Goal: Use online tool/utility: Use online tool/utility

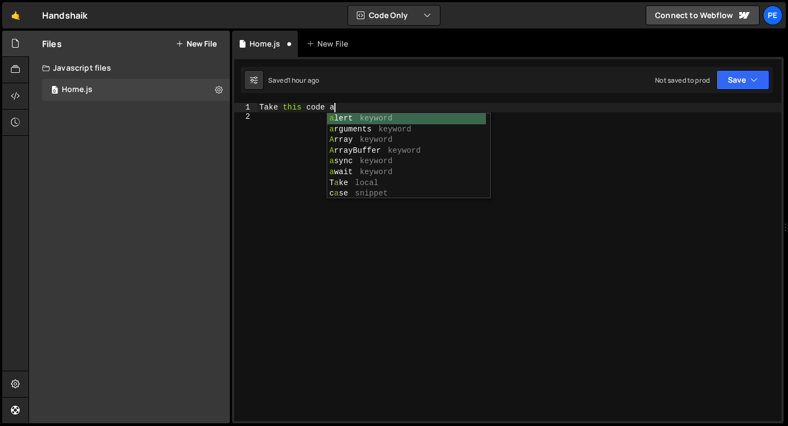
scroll to position [0, 4]
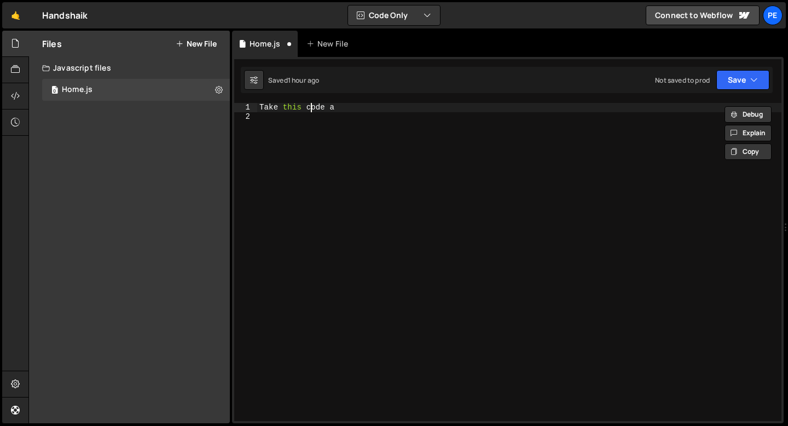
click at [313, 106] on div "Take this code a" at bounding box center [519, 271] width 524 height 336
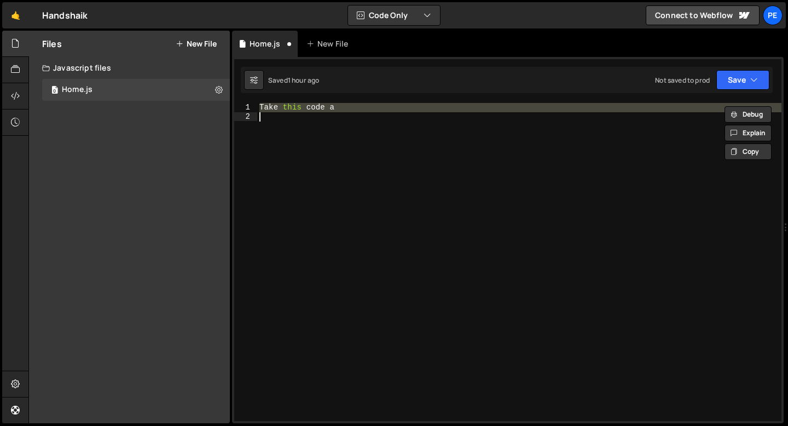
click at [313, 106] on div "Take this code a" at bounding box center [519, 271] width 524 height 336
type textarea "Take this code a"
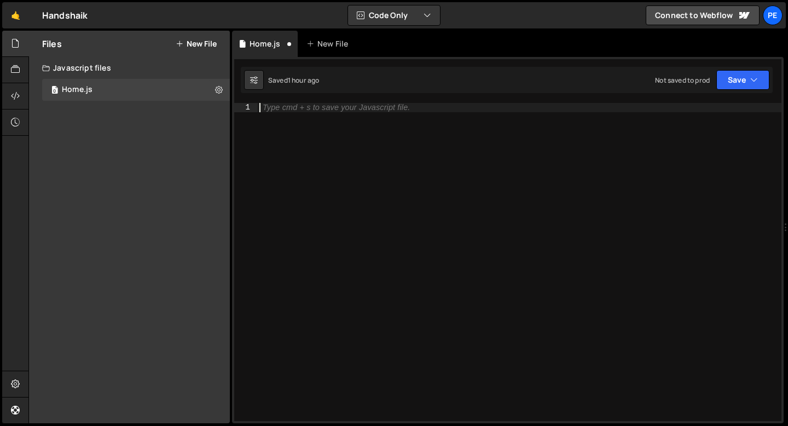
click at [286, 112] on div "Type cmd + s to save your Javascript file." at bounding box center [519, 271] width 524 height 336
paste textarea "});"
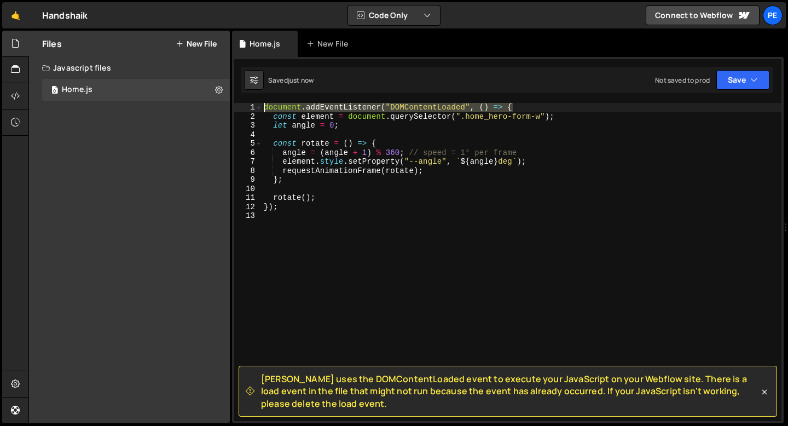
drag, startPoint x: 524, startPoint y: 106, endPoint x: 302, endPoint y: 102, distance: 222.1
click at [302, 102] on div "[PERSON_NAME] uses the DOMContentLoaded event to execute your JavaScript on you…" at bounding box center [507, 240] width 551 height 366
click at [297, 106] on div "document . addEventListener ( "DOMContentLoaded" , ( ) => { const element = doc…" at bounding box center [522, 262] width 520 height 318
click at [297, 106] on div "document . addEventListener ( "DOMContentLoaded" , ( ) => { const element = doc…" at bounding box center [522, 271] width 520 height 336
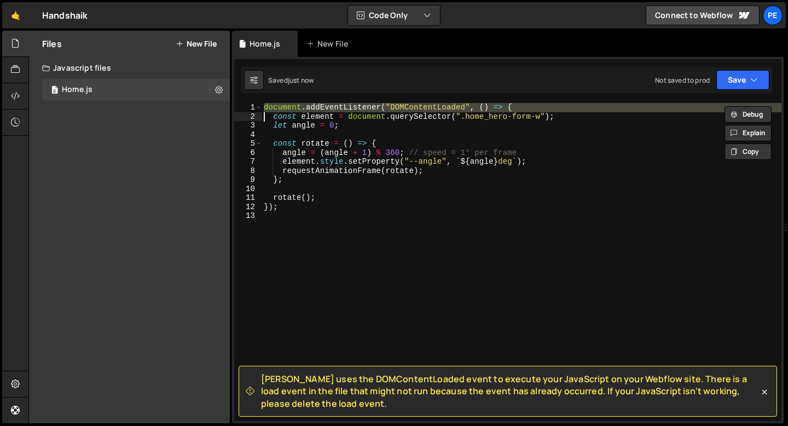
click at [297, 106] on div "document . addEventListener ( "DOMContentLoaded" , ( ) => { const element = doc…" at bounding box center [522, 271] width 520 height 336
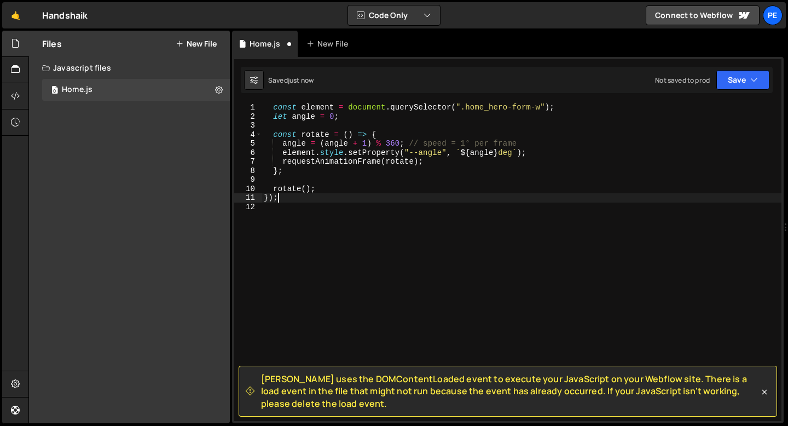
click at [278, 199] on div "const element = document . querySelector ( ".home_hero-form-w" ) ; let angle = …" at bounding box center [522, 271] width 520 height 336
type textarea "}"
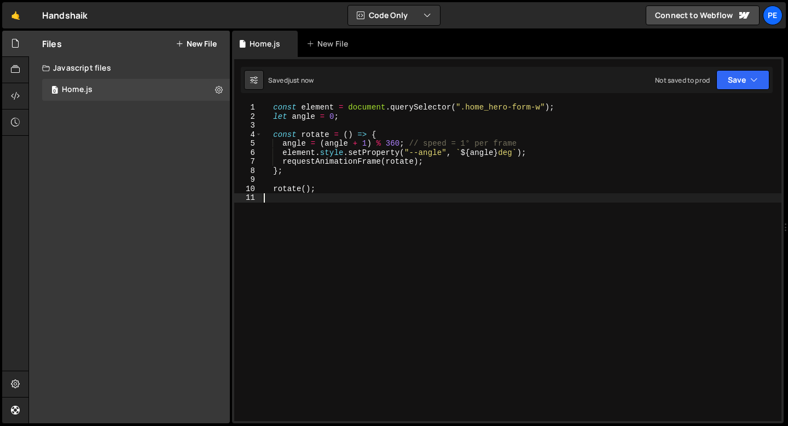
click at [275, 108] on div "const element = document . querySelector ( ".home_hero-form-w" ) ; let angle = …" at bounding box center [522, 271] width 520 height 336
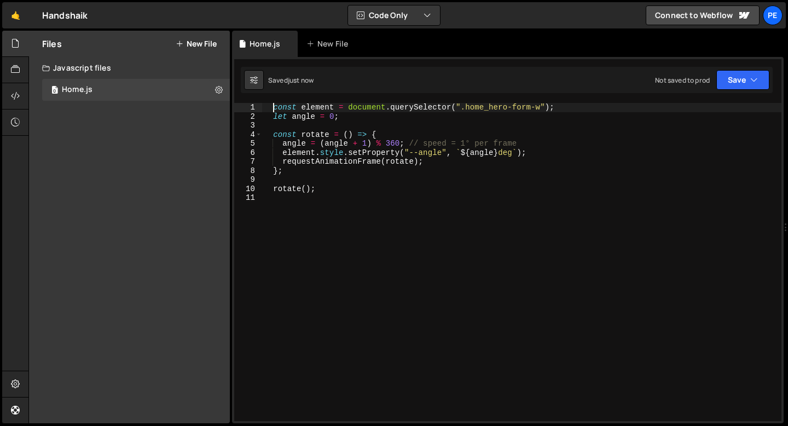
click at [319, 190] on div "const element = document . querySelector ( ".home_hero-form-w" ) ; let angle = …" at bounding box center [522, 271] width 520 height 336
type textarea "rotate();"
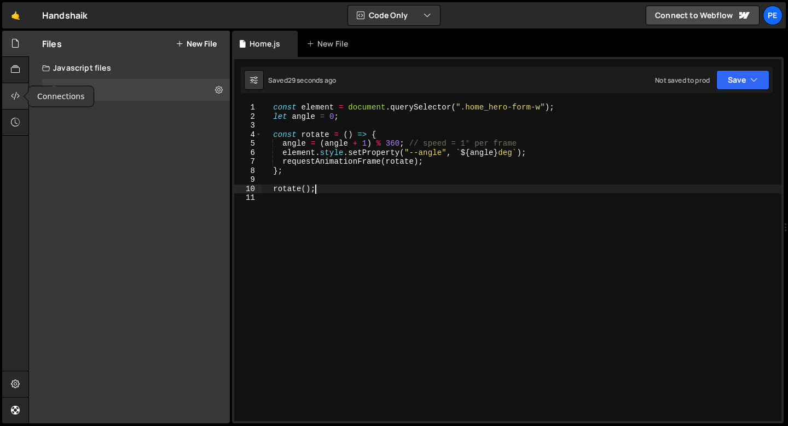
click at [20, 95] on div at bounding box center [15, 96] width 27 height 26
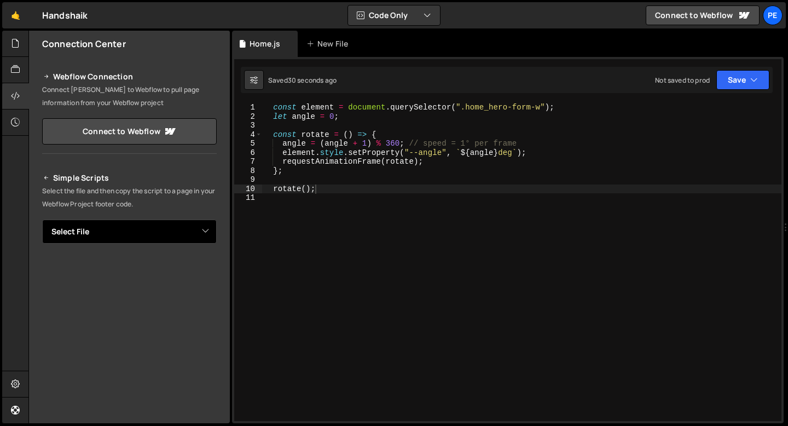
click at [105, 240] on select "Select File Home.js" at bounding box center [129, 231] width 175 height 24
select select "45051"
click at [42, 219] on select "Select File Home.js" at bounding box center [129, 231] width 175 height 24
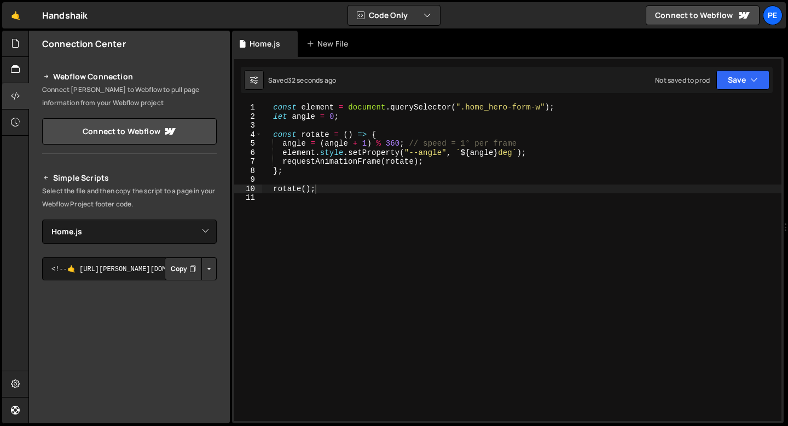
click at [170, 271] on button "Copy" at bounding box center [183, 268] width 37 height 23
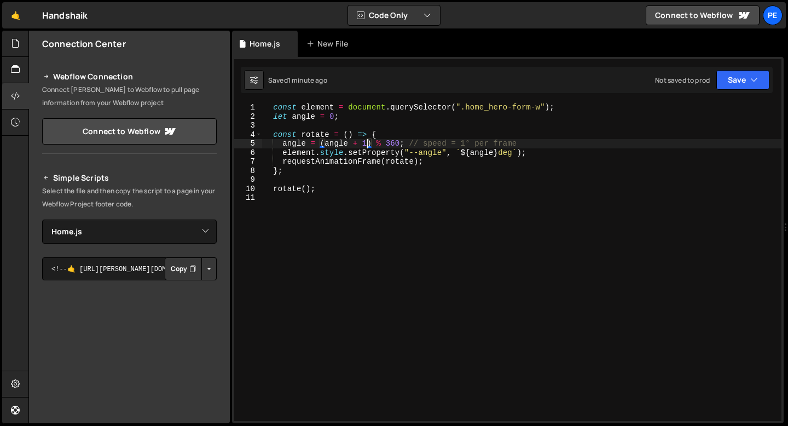
click at [367, 143] on div "const element = document . querySelector ( ".home_hero-form-w" ) ; let angle = …" at bounding box center [522, 271] width 520 height 336
type textarea "angle = (angle + 2) % 360; // speed = 1° per frame"
click at [332, 178] on div "const element = document . querySelector ( ".home_hero-form-w" ) ; let angle = …" at bounding box center [522, 271] width 520 height 336
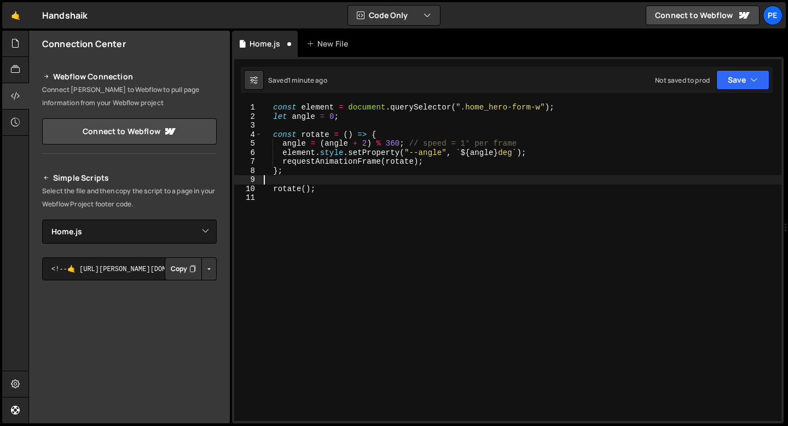
scroll to position [0, 0]
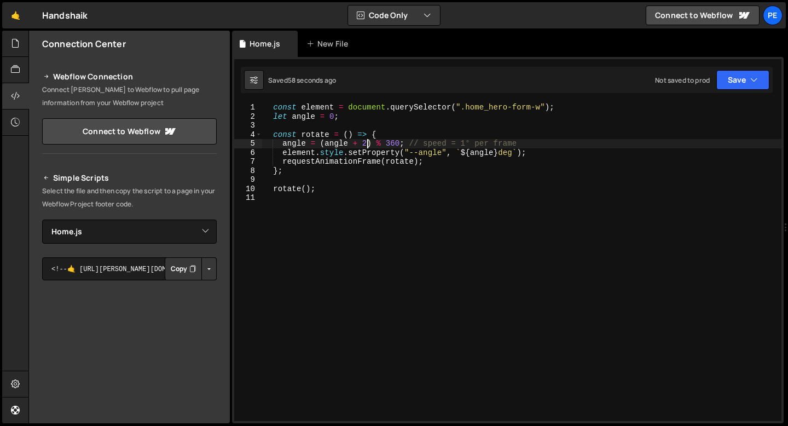
click at [368, 143] on div "const element = document . querySelector ( ".home_hero-form-w" ) ; let angle = …" at bounding box center [522, 271] width 520 height 336
type textarea "angle = (angle + 1) % 360; // speed = 1° per frame"
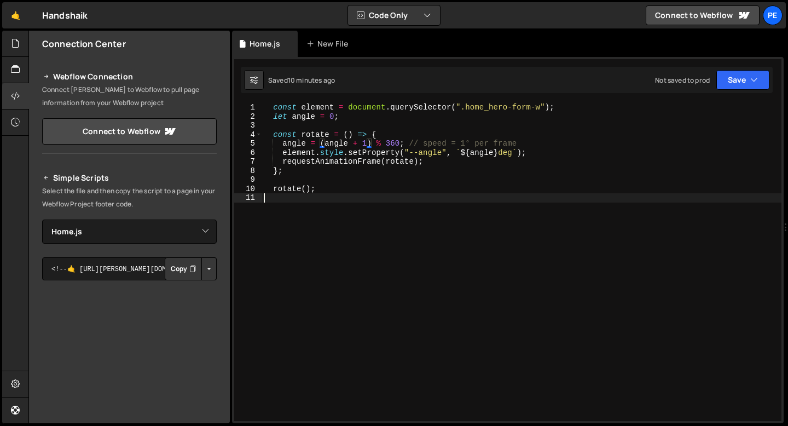
click at [322, 194] on div "const element = document . querySelector ( ".home_hero-form-w" ) ; let angle = …" at bounding box center [522, 271] width 520 height 336
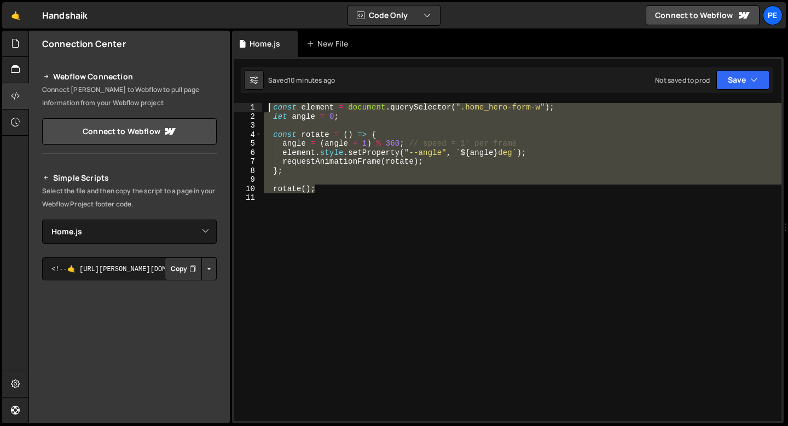
drag, startPoint x: 321, startPoint y: 191, endPoint x: 269, endPoint y: 111, distance: 95.3
click at [269, 111] on div "const element = document . querySelector ( ".home_hero-form-w" ) ; let angle = …" at bounding box center [522, 271] width 520 height 336
type textarea "const element = document.querySelector(".home_hero-form-w"); let angle = 0;"
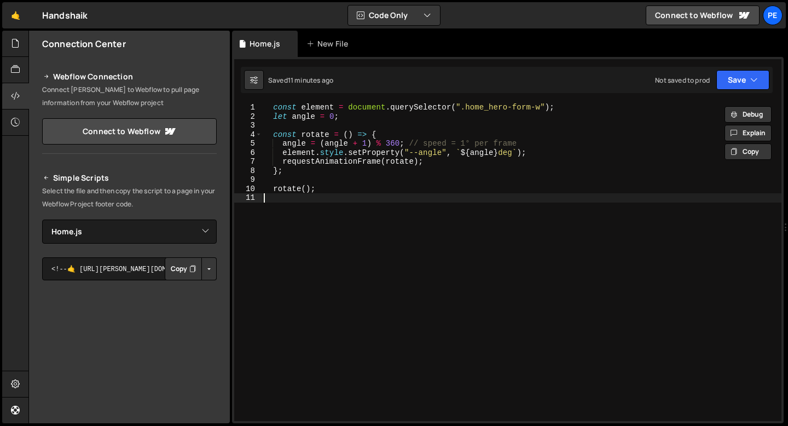
click at [323, 196] on div "const element = document . querySelector ( ".home_hero-form-w" ) ; let angle = …" at bounding box center [522, 271] width 520 height 336
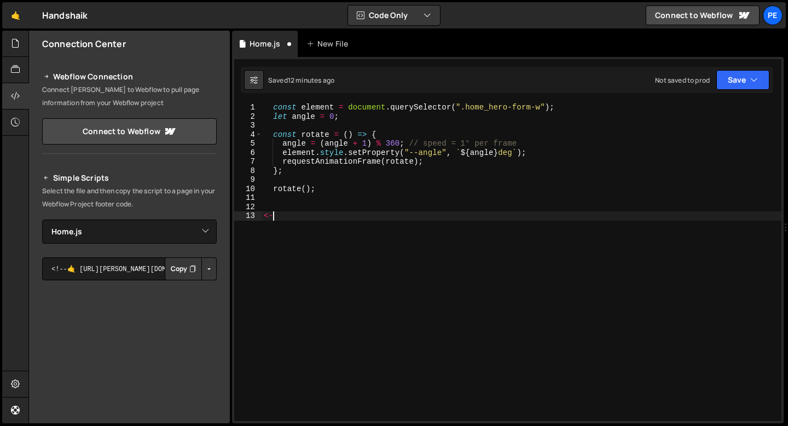
type textarea "<"
type textarea "+"
paste textarea "</style>"
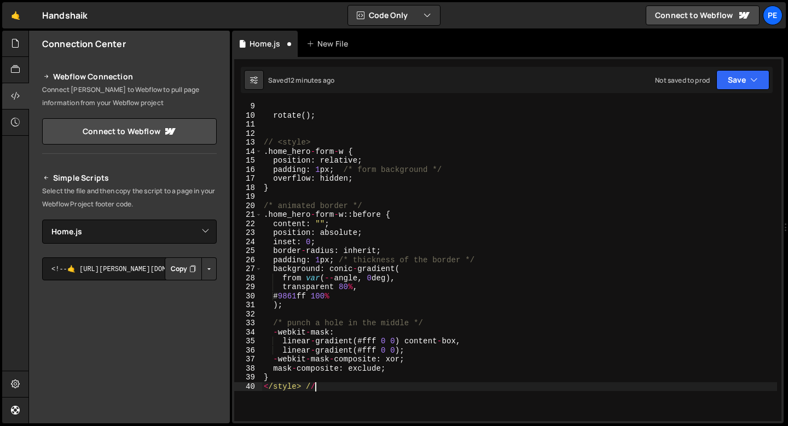
scroll to position [73, 0]
drag, startPoint x: 303, startPoint y: 386, endPoint x: 263, endPoint y: 386, distance: 39.9
click at [262, 387] on div "rotate ( ) ; // <style> . home_hero - form - w { position : relative ; padding …" at bounding box center [519, 270] width 515 height 336
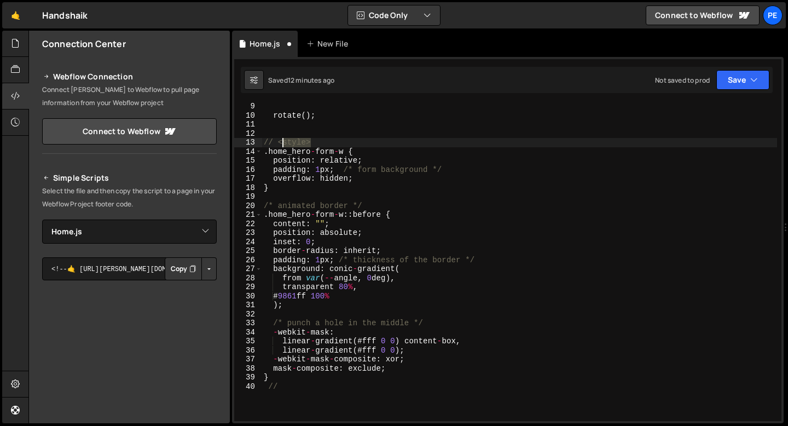
drag, startPoint x: 316, startPoint y: 142, endPoint x: 280, endPoint y: 141, distance: 36.7
click at [280, 142] on div "rotate ( ) ; // <style> . home_hero - form - w { position : relative ; padding …" at bounding box center [519, 270] width 515 height 336
click at [277, 142] on div "rotate ( ) ; // . home_hero - form - w { position : relative ; padding : 1 px ;…" at bounding box center [519, 270] width 515 height 336
click at [264, 143] on div "rotate ( ) ; // . home_hero - form - w { position : relative ; padding : 1 px ;…" at bounding box center [519, 270] width 515 height 336
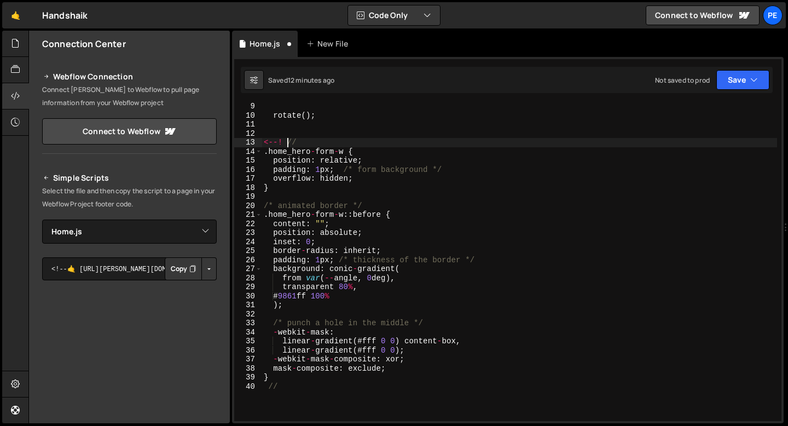
scroll to position [0, 1]
drag, startPoint x: 285, startPoint y: 142, endPoint x: 260, endPoint y: 142, distance: 25.2
click at [260, 142] on div "<--! // 9 10 11 12 13 14 15 16 17 18 19 20 21 22 23 24 25 26 27 28 29 30 31 32 …" at bounding box center [507, 262] width 547 height 318
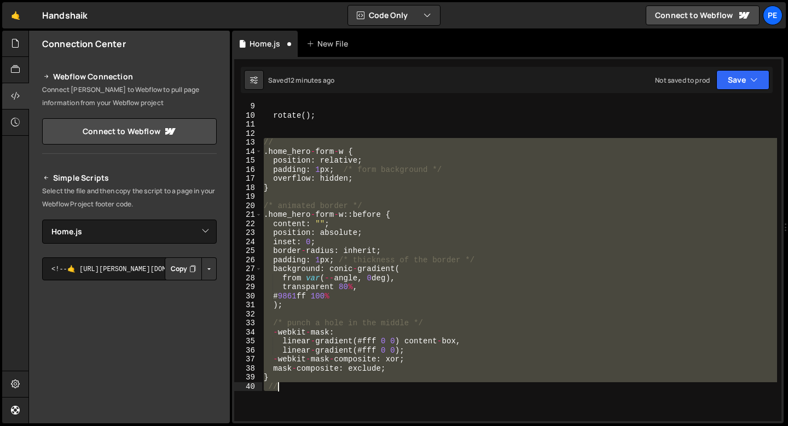
drag, startPoint x: 264, startPoint y: 143, endPoint x: 313, endPoint y: 383, distance: 244.6
click at [313, 383] on div "rotate ( ) ; // . home_hero - form - w { position : relative ; padding : 1 px ;…" at bounding box center [519, 270] width 515 height 336
type textarea "} //"
click at [314, 48] on div "New File" at bounding box center [329, 43] width 46 height 11
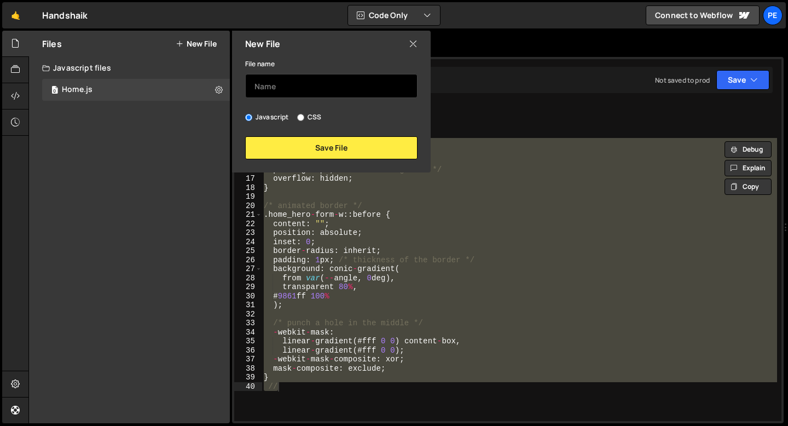
click at [329, 85] on input "text" at bounding box center [331, 86] width 172 height 24
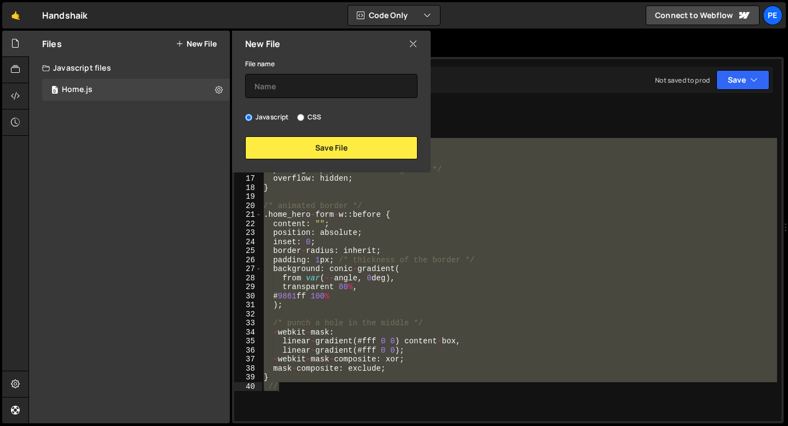
click at [298, 115] on input "CSS" at bounding box center [300, 117] width 7 height 7
radio input "true"
click at [288, 93] on input "text" at bounding box center [331, 86] width 172 height 24
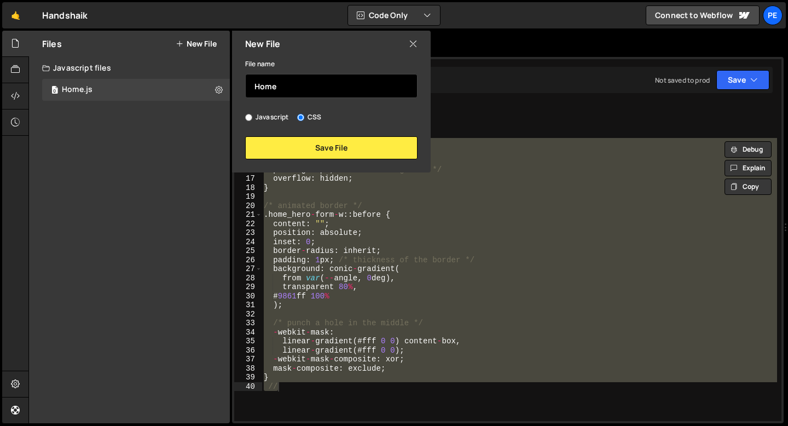
type input "Home"
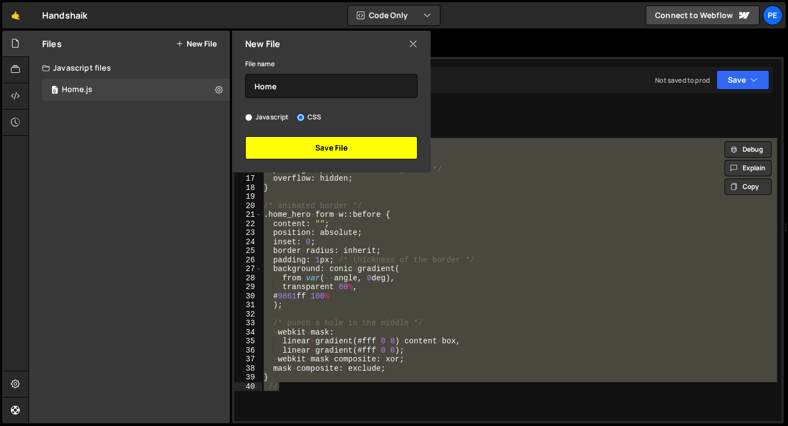
click at [312, 152] on button "Save File" at bounding box center [331, 147] width 172 height 23
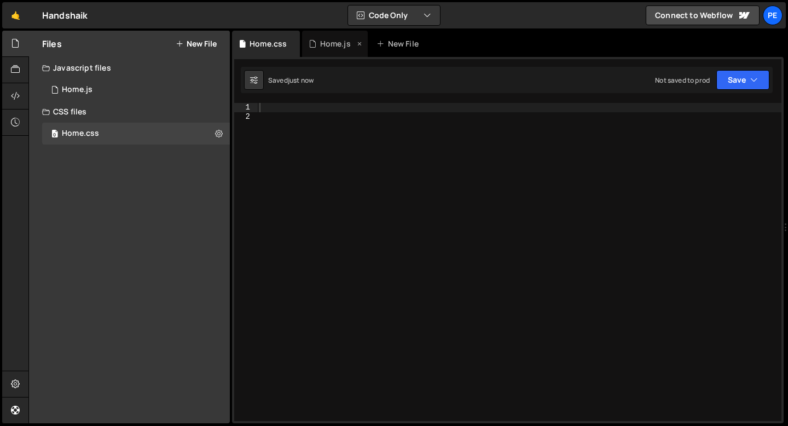
click at [316, 46] on div "Home.js" at bounding box center [332, 43] width 46 height 11
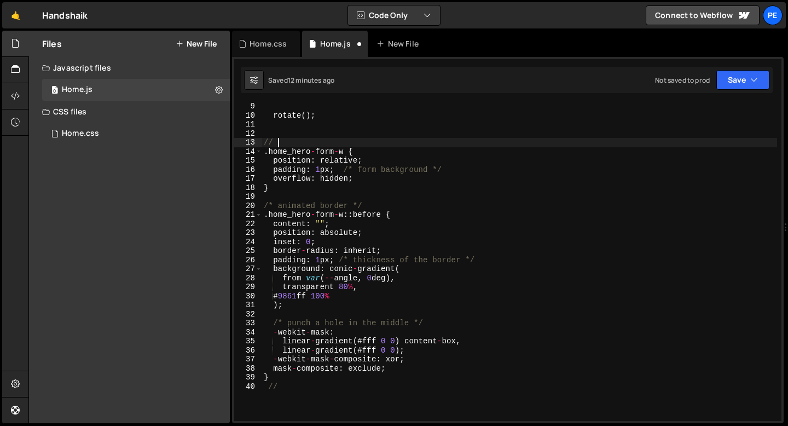
click at [280, 139] on div "rotate ( ) ; // . home_hero - form - w { position : relative ; padding : 1 px ;…" at bounding box center [519, 270] width 515 height 336
type textarea "/"
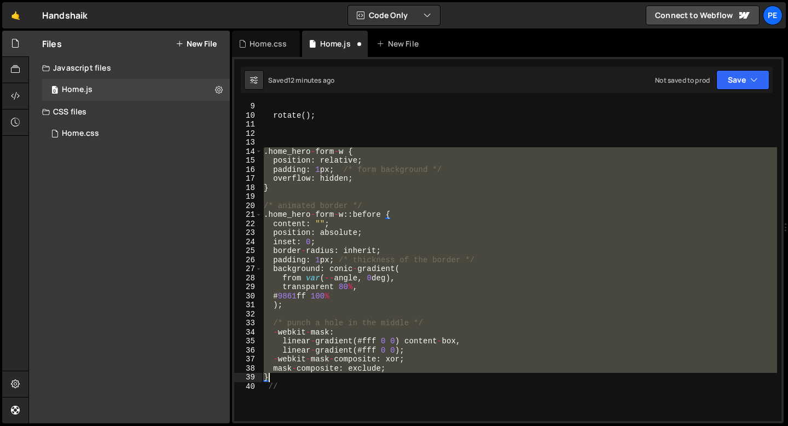
drag, startPoint x: 264, startPoint y: 152, endPoint x: 300, endPoint y: 378, distance: 228.8
click at [300, 378] on div "rotate ( ) ; . home_hero - form - w { position : relative ; padding : 1 px ; /*…" at bounding box center [519, 270] width 515 height 336
type textarea "mask-composite: exclude; }"
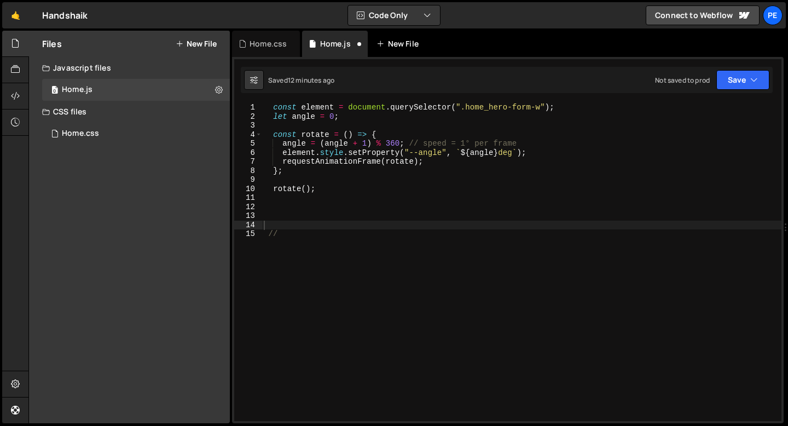
click at [390, 43] on div "New File" at bounding box center [399, 43] width 46 height 11
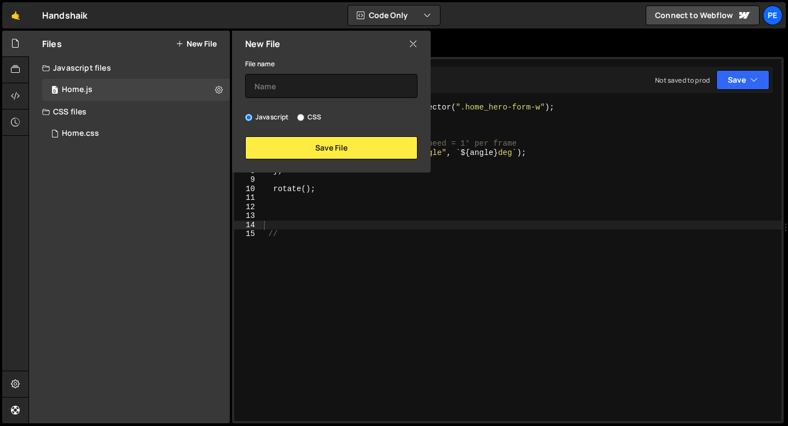
type textarea "//"
click at [421, 234] on div "const element = document . querySelector ( ".home_hero-form-w" ) ; let angle = …" at bounding box center [522, 271] width 520 height 336
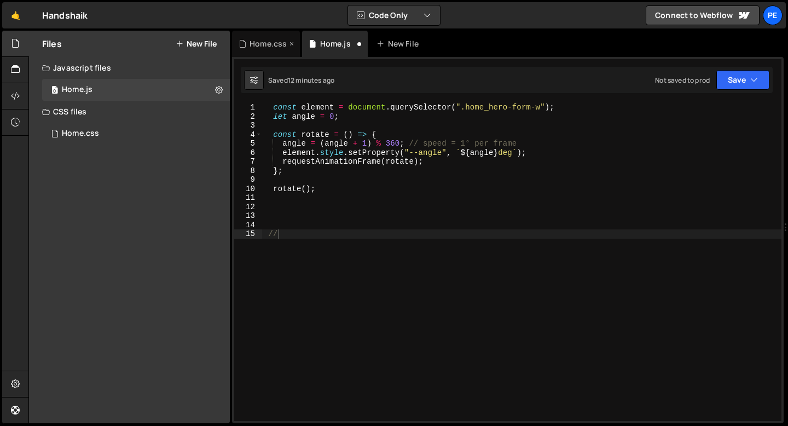
click at [268, 38] on div "Home.css" at bounding box center [266, 44] width 68 height 26
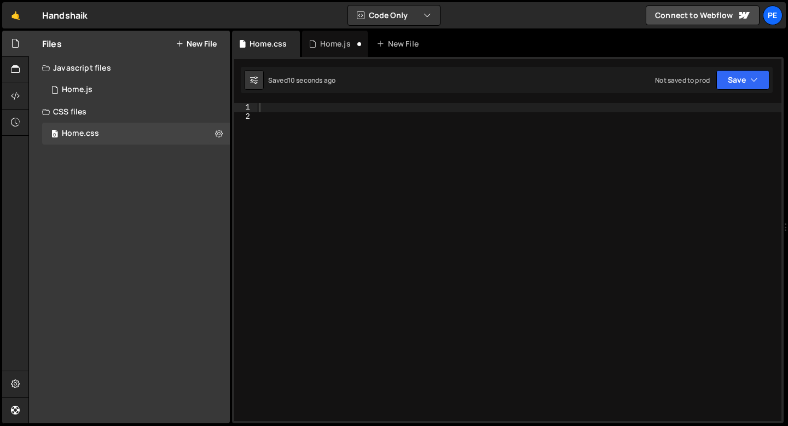
click at [283, 106] on div at bounding box center [519, 271] width 524 height 336
paste textarea "}"
type textarea "}"
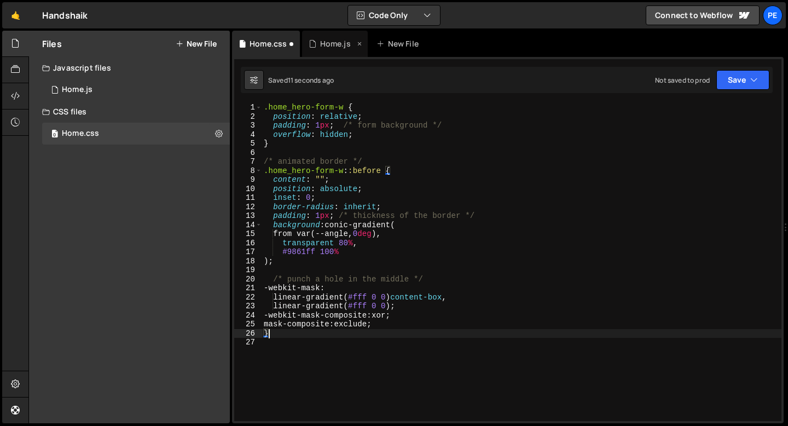
click at [323, 45] on div "Home.js" at bounding box center [335, 43] width 31 height 11
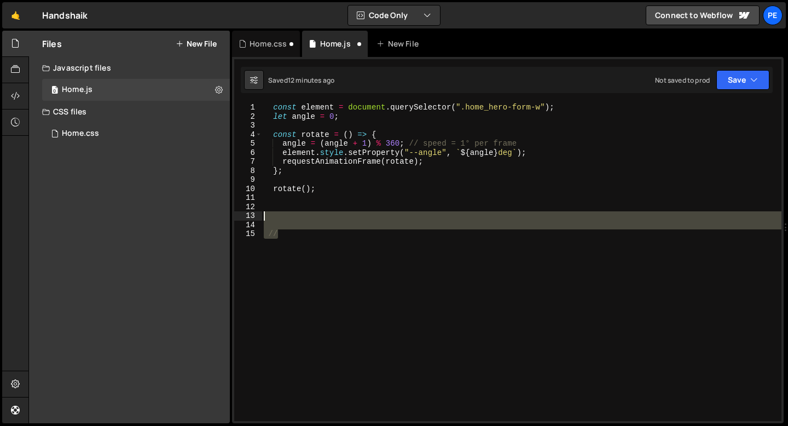
drag, startPoint x: 286, startPoint y: 234, endPoint x: 268, endPoint y: 211, distance: 29.2
click at [268, 212] on div "const element = document . querySelector ( ".home_hero-form-w" ) ; let angle = …" at bounding box center [522, 271] width 520 height 336
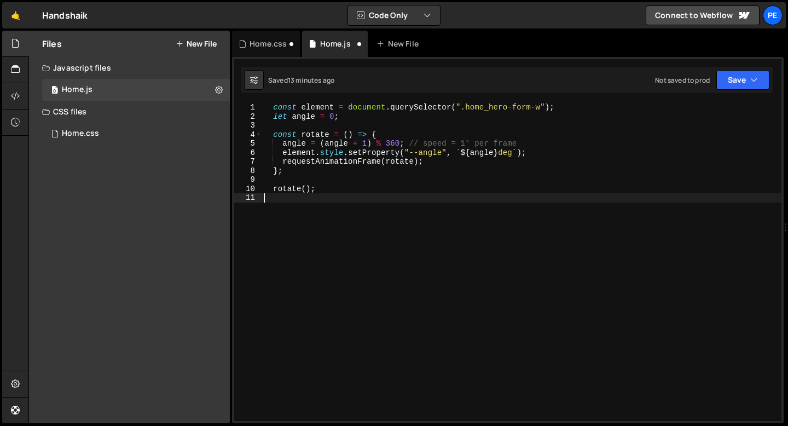
click at [315, 188] on div "const element = document . querySelector ( ".home_hero-form-w" ) ; let angle = …" at bounding box center [522, 271] width 520 height 336
type textarea "rotate();"
paste textarea "});"
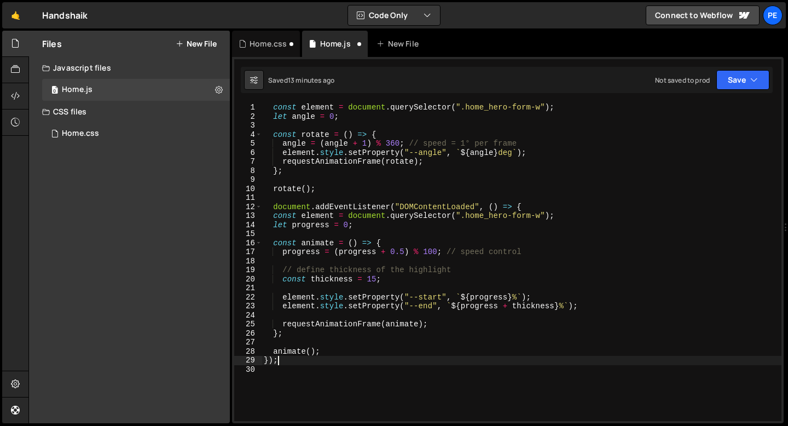
click at [380, 207] on div "const element = document . querySelector ( ".home_hero-form-w" ) ; let angle = …" at bounding box center [522, 271] width 520 height 336
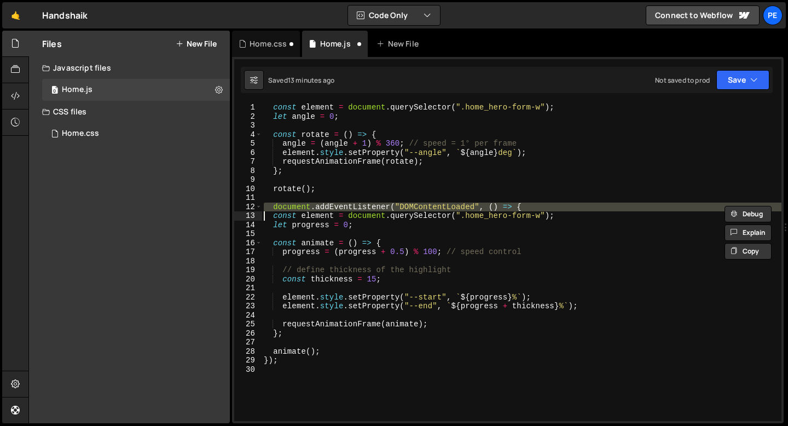
type textarea "const element = document.querySelector(".home_hero-form-w");"
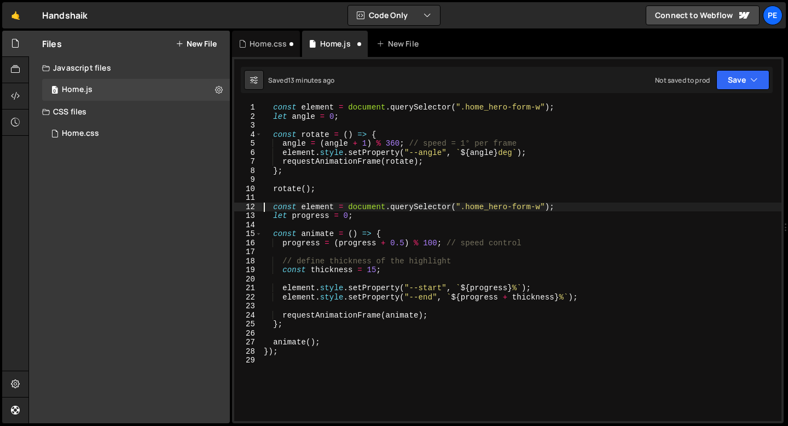
click at [282, 358] on div "const element = document . querySelector ( ".home_hero-form-w" ) ; let angle = …" at bounding box center [522, 271] width 520 height 336
type textarea "}"
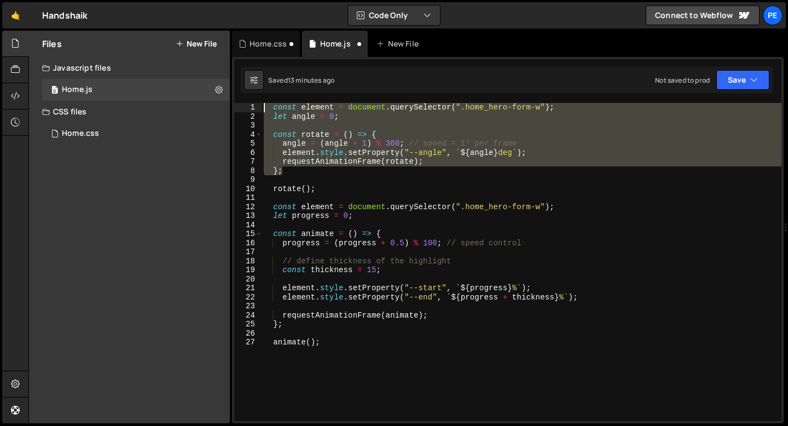
drag, startPoint x: 290, startPoint y: 171, endPoint x: 260, endPoint y: 106, distance: 72.0
click at [260, 106] on div "animate(); 1 2 3 4 5 6 7 8 9 10 11 12 13 14 15 16 17 18 19 20 21 22 23 24 25 26…" at bounding box center [507, 262] width 547 height 318
type textarea "const element = document.querySelector(".home_hero-form-w"); let angle = 0;"
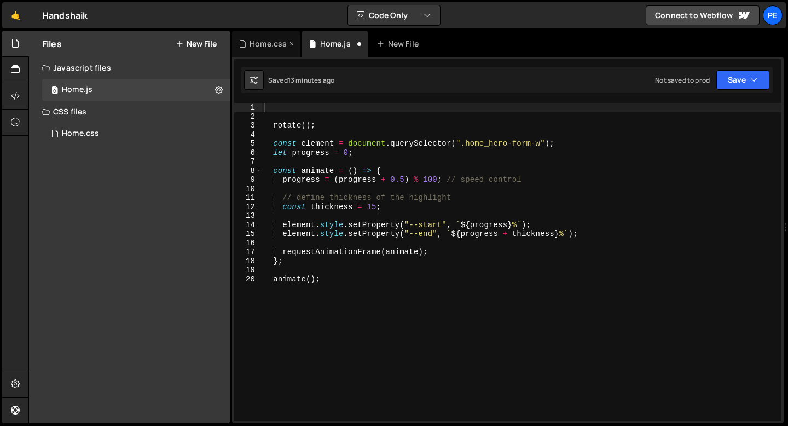
click at [252, 48] on div "Home.css" at bounding box center [267, 43] width 37 height 11
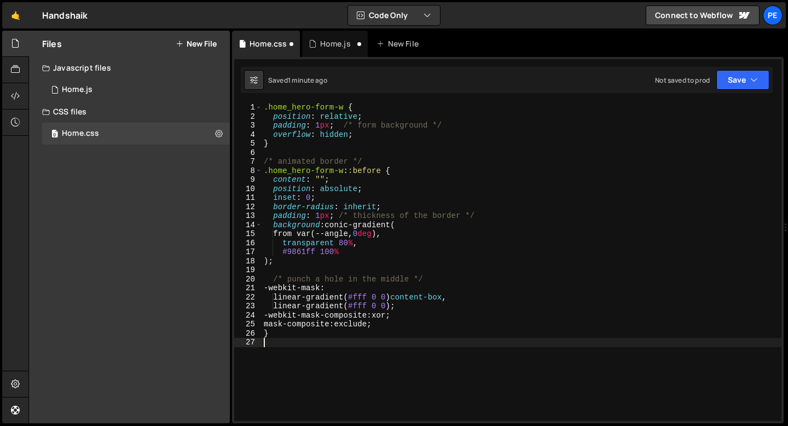
click at [298, 338] on div ".home_hero-form-w { position : relative ; padding : 1 px ; /* form background *…" at bounding box center [522, 271] width 520 height 336
paste textarea "};"
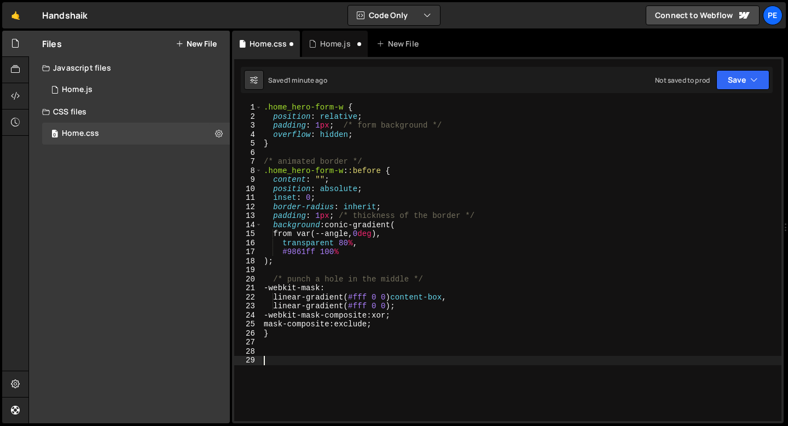
scroll to position [7, 0]
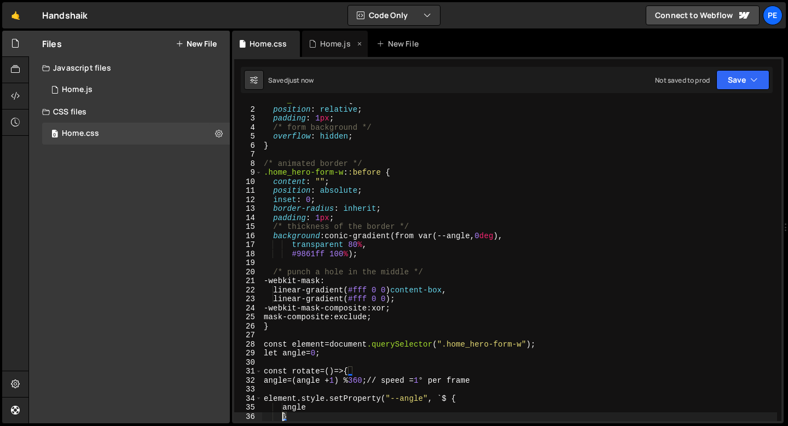
type textarea "}"
click at [324, 50] on div "Home.js" at bounding box center [335, 44] width 66 height 26
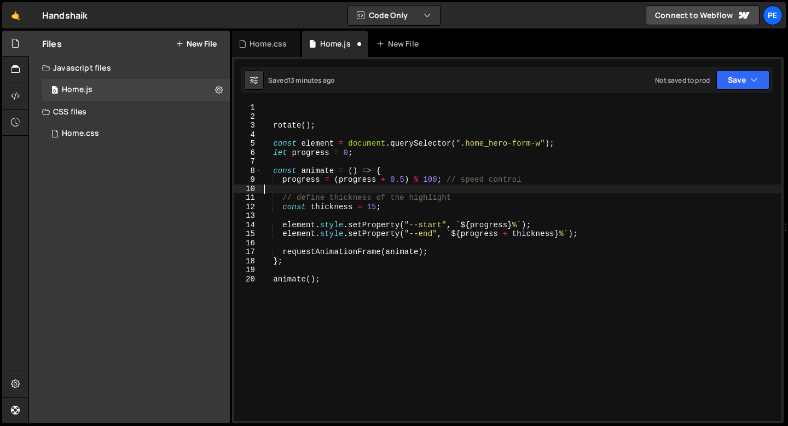
click at [364, 189] on div "rotate ( ) ; const element = document . querySelector ( ".home_hero-form-w" ) ;…" at bounding box center [522, 271] width 520 height 336
type textarea "const thickness = 15;"
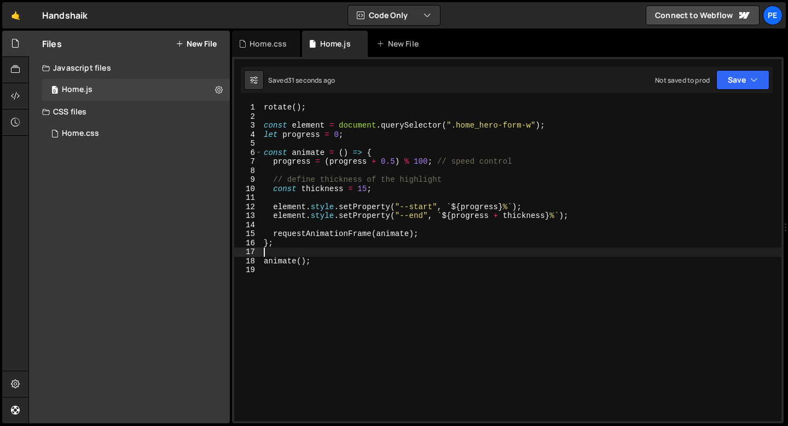
click at [344, 256] on div "rotate ( ) ; const element = document . querySelector ( ".home_hero-form-w" ) ;…" at bounding box center [522, 271] width 520 height 336
click at [368, 172] on div "rotate ( ) ; const element = document . querySelector ( ".home_hero-form-w" ) ;…" at bounding box center [522, 271] width 520 height 336
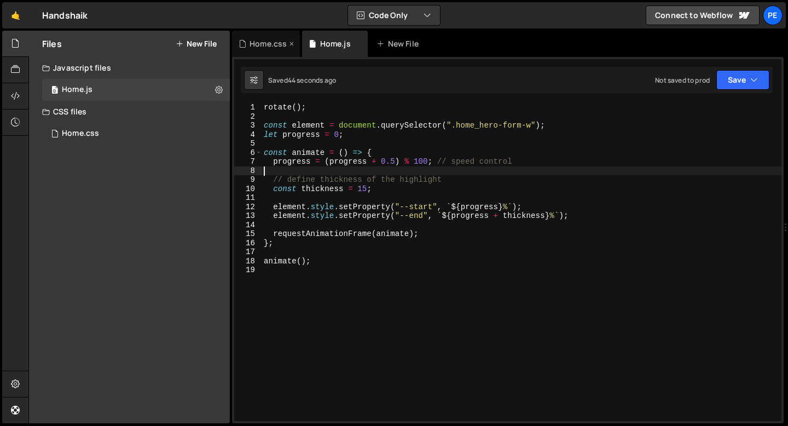
click at [262, 49] on div "Home.css" at bounding box center [266, 44] width 68 height 26
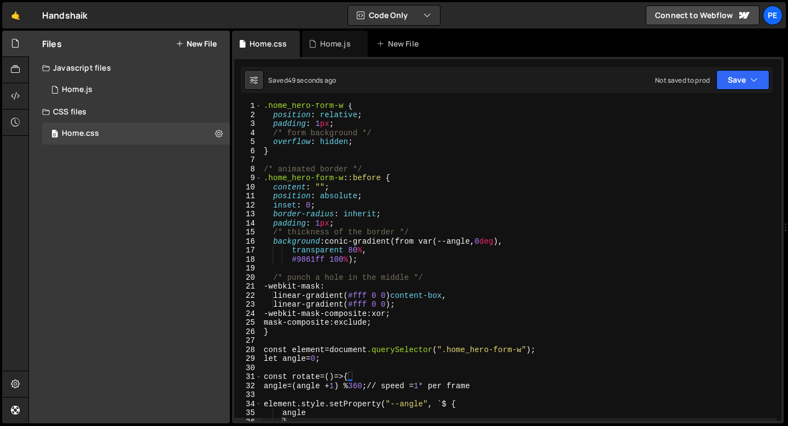
scroll to position [0, 0]
click at [332, 46] on div "Home.js" at bounding box center [335, 43] width 31 height 11
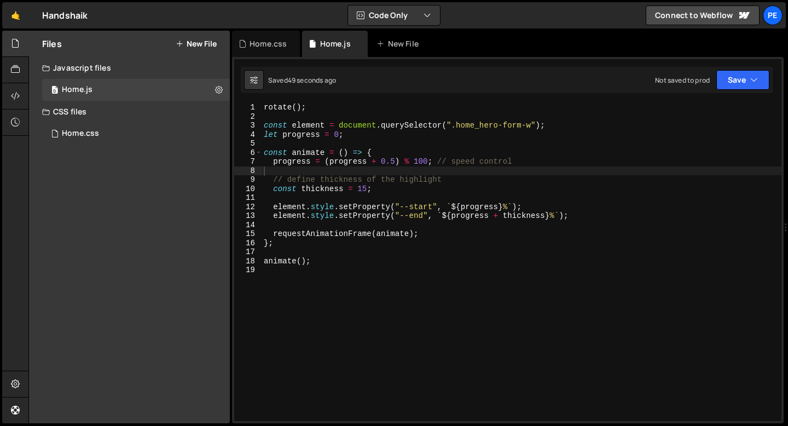
type textarea "rotate();"
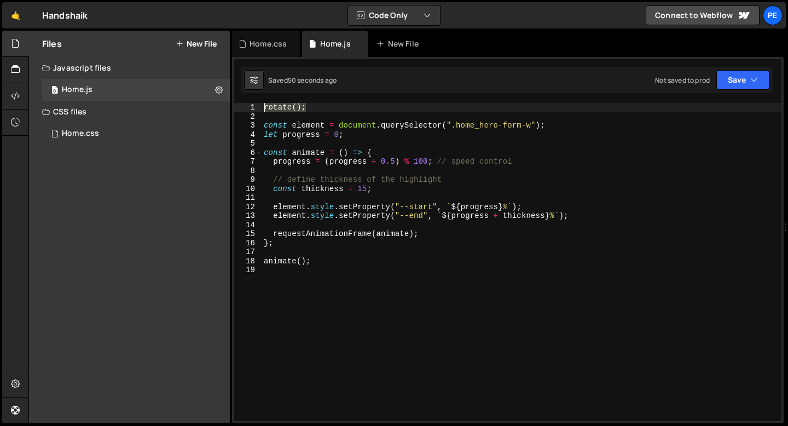
drag, startPoint x: 316, startPoint y: 106, endPoint x: 235, endPoint y: 102, distance: 81.6
click at [235, 103] on div "rotate(); 1 2 3 4 5 6 7 8 9 10 11 12 13 14 15 16 17 18 19 rotate ( ) ; const el…" at bounding box center [507, 262] width 547 height 318
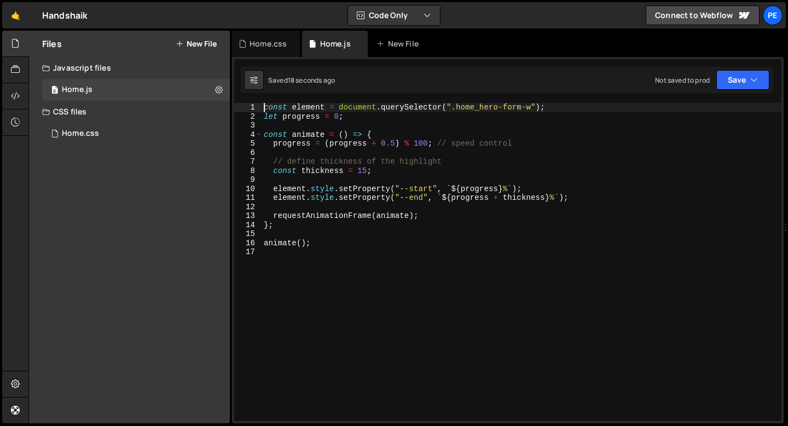
click at [326, 212] on div "const element = document . querySelector ( ".home_hero-form-w" ) ; let progress…" at bounding box center [522, 271] width 520 height 336
type textarea "requestAnimationFrame(animate);"
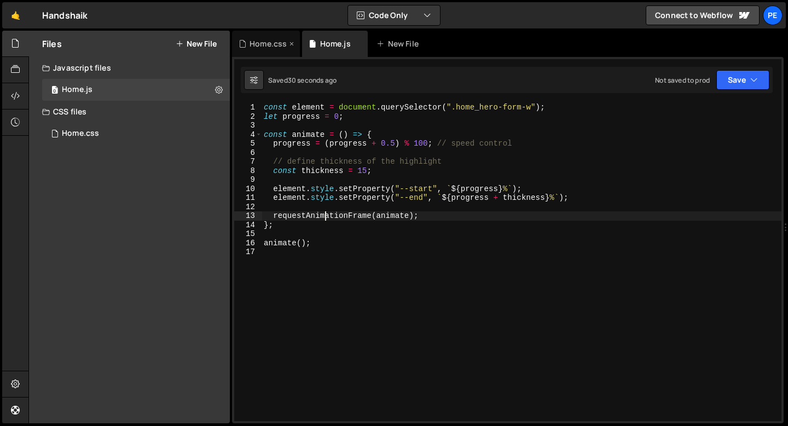
click at [264, 51] on div "Home.css" at bounding box center [266, 44] width 68 height 26
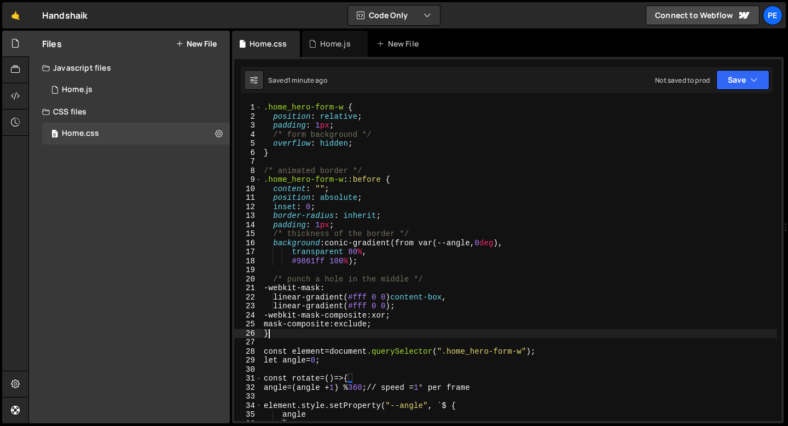
click at [282, 333] on div ".home_hero-form-w { position : relative ; padding : 1 px ; /* form background *…" at bounding box center [519, 271] width 515 height 336
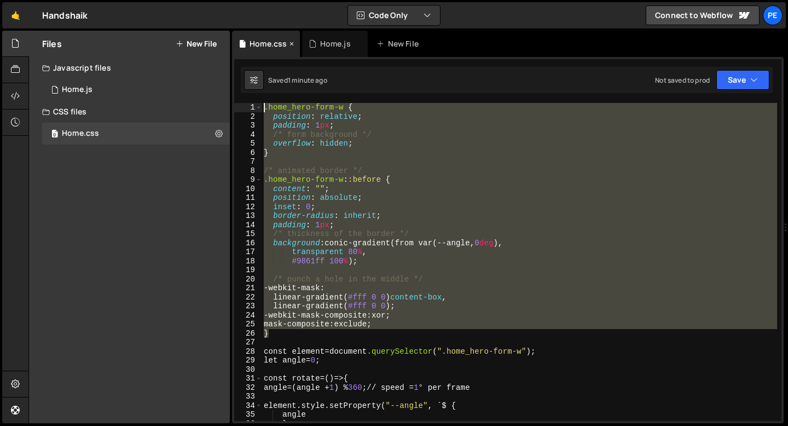
drag, startPoint x: 273, startPoint y: 253, endPoint x: 243, endPoint y: 56, distance: 199.1
click at [244, 56] on div "Debug Explain Copy Home.css Home.js New File Saved 1 minute ago Not saved to pr…" at bounding box center [507, 227] width 551 height 393
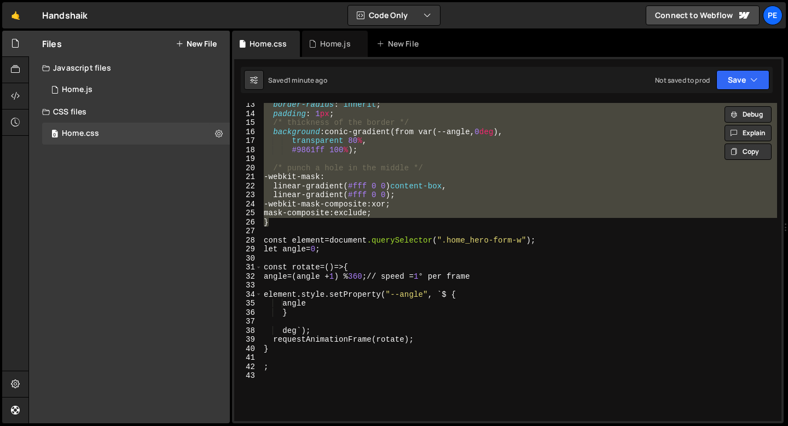
scroll to position [111, 0]
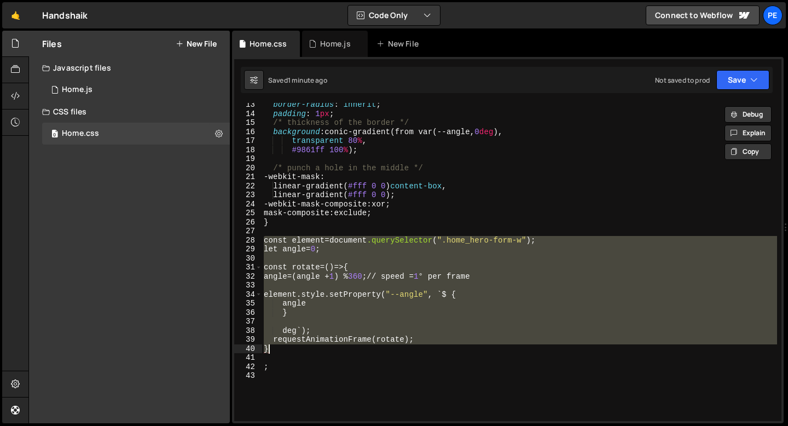
drag, startPoint x: 264, startPoint y: 237, endPoint x: 291, endPoint y: 351, distance: 116.4
click at [291, 351] on div "border-radius : inherit ; padding : 1 px ; /* thickness of the border */ backgr…" at bounding box center [519, 268] width 515 height 336
type textarea "requestAnimationFrame(rotate); }"
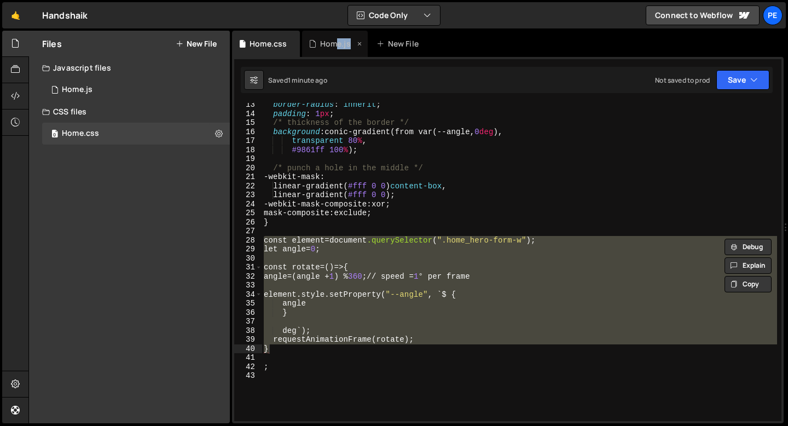
click at [334, 49] on div "Home.js" at bounding box center [335, 44] width 66 height 26
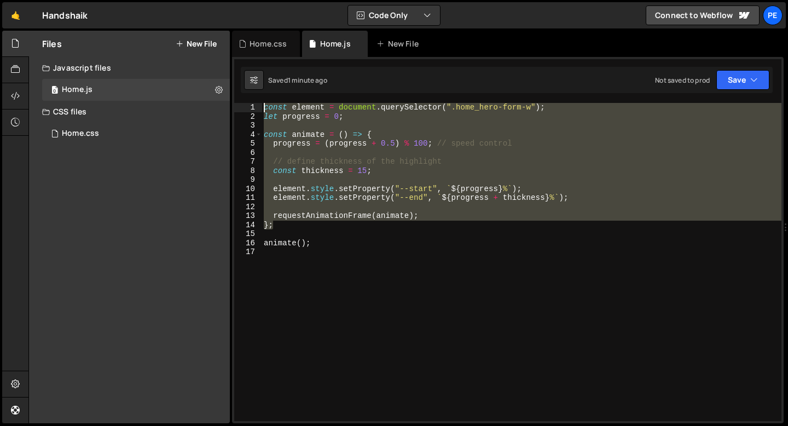
drag, startPoint x: 278, startPoint y: 228, endPoint x: 236, endPoint y: 105, distance: 130.1
click at [237, 105] on div "}; 1 2 3 4 5 6 7 8 9 10 11 12 13 14 15 16 17 const element = document . querySe…" at bounding box center [507, 262] width 547 height 318
paste textarea "}"
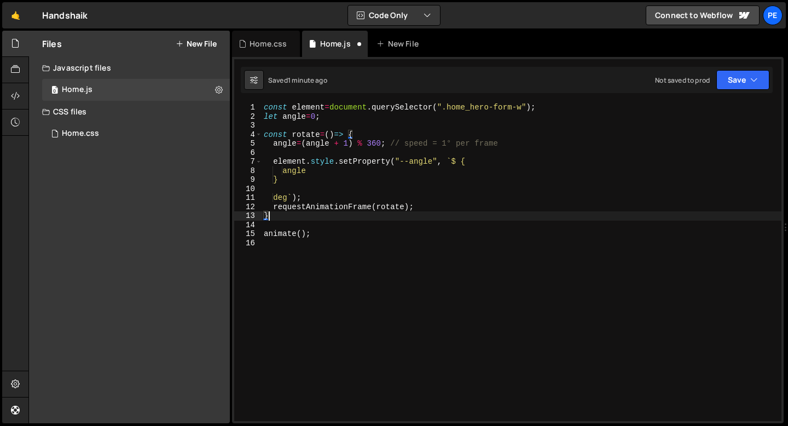
click at [287, 235] on div "const element = document . querySelector ( ".home_hero-form-w" ) ; let angle = …" at bounding box center [522, 271] width 520 height 336
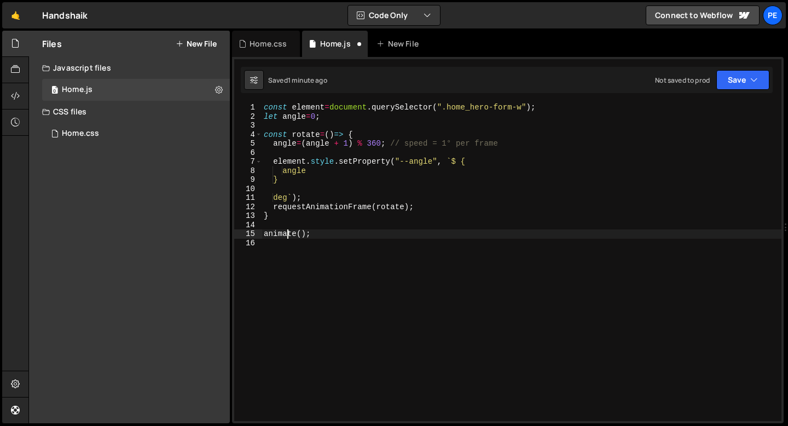
click at [287, 235] on div "const element = document . querySelector ( ".home_hero-form-w" ) ; let angle = …" at bounding box center [522, 271] width 520 height 336
click at [315, 235] on div "const element = document . querySelector ( ".home_hero-form-w" ) ; let angle = …" at bounding box center [522, 271] width 520 height 336
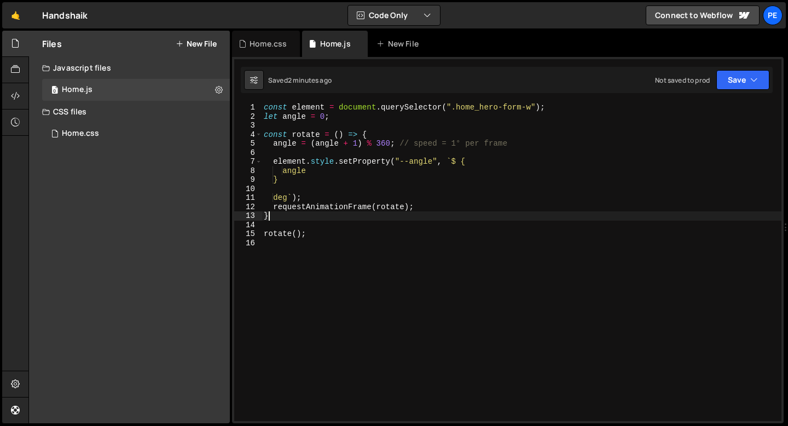
click at [338, 219] on div "const element = document . querySelector ( ".home_hero-form-w" ) ; let angle = …" at bounding box center [522, 271] width 520 height 336
type textarea "}"
click at [328, 228] on div "const element = document . querySelector ( ".home_hero-form-w" ) ; let angle = …" at bounding box center [522, 271] width 520 height 336
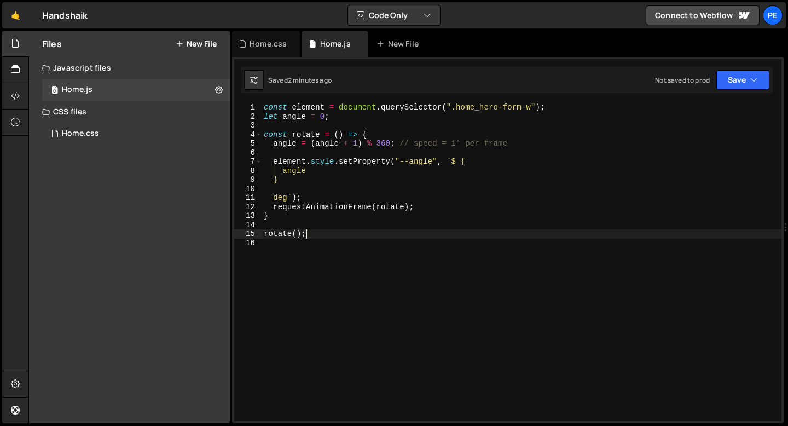
click at [321, 231] on div "const element = document . querySelector ( ".home_hero-form-w" ) ; let angle = …" at bounding box center [522, 271] width 520 height 336
type textarea "rotate();"
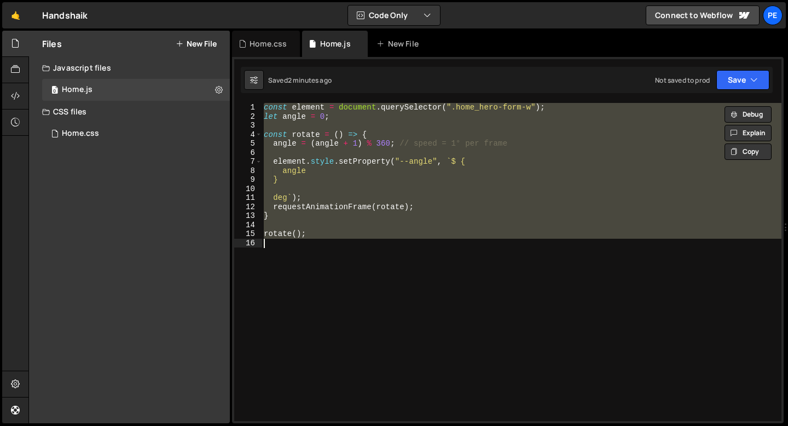
paste textarea
